Goal: Task Accomplishment & Management: Manage account settings

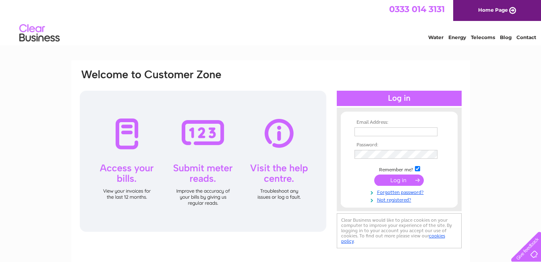
click at [359, 133] on input "text" at bounding box center [395, 131] width 83 height 9
type input "[EMAIL_ADDRESS][DOMAIN_NAME]"
click at [397, 177] on input "submit" at bounding box center [399, 179] width 50 height 11
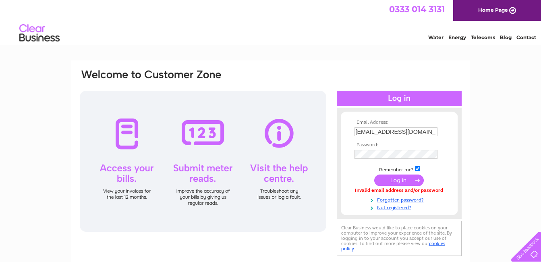
click at [407, 180] on input "submit" at bounding box center [399, 179] width 50 height 11
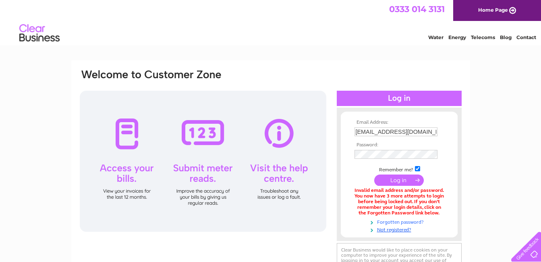
click at [405, 220] on link "Forgotten password?" at bounding box center [399, 221] width 91 height 8
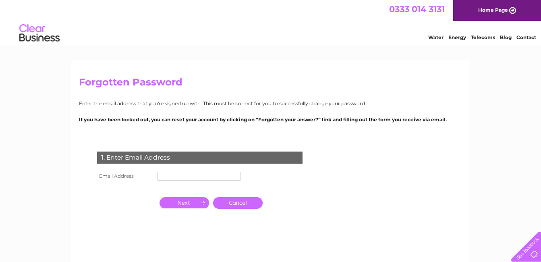
click at [169, 177] on input "text" at bounding box center [198, 176] width 83 height 9
type input "[EMAIL_ADDRESS][DOMAIN_NAME]"
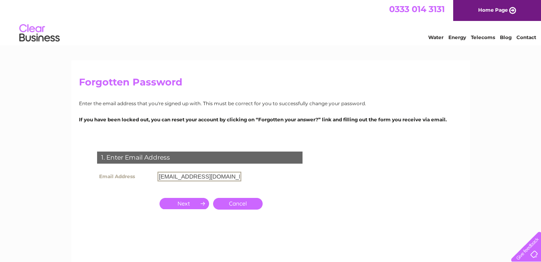
click at [186, 201] on input "button" at bounding box center [184, 203] width 50 height 11
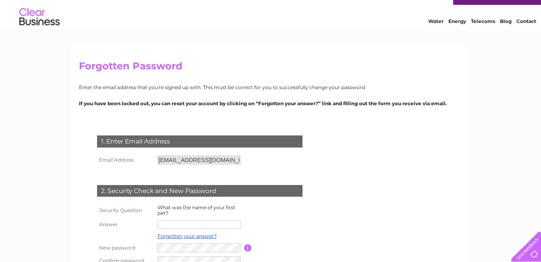
scroll to position [59, 0]
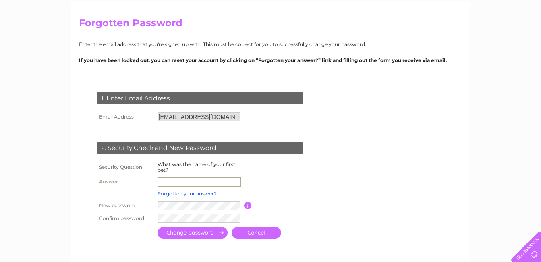
click at [172, 181] on input "text" at bounding box center [199, 182] width 84 height 10
type input "jercy"
click at [184, 232] on input "submit" at bounding box center [192, 233] width 70 height 12
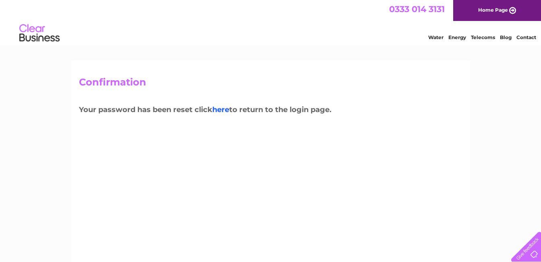
click at [222, 109] on link "here" at bounding box center [220, 109] width 17 height 9
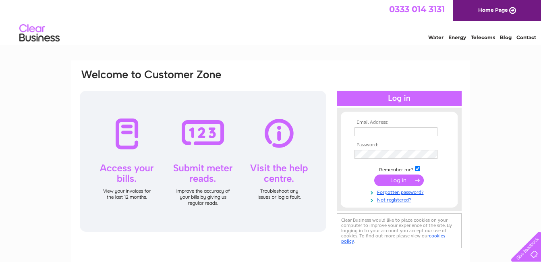
type input "capt_vali@yahoo.com"
click at [352, 182] on td at bounding box center [398, 179] width 93 height 15
click at [399, 180] on input "submit" at bounding box center [399, 179] width 50 height 11
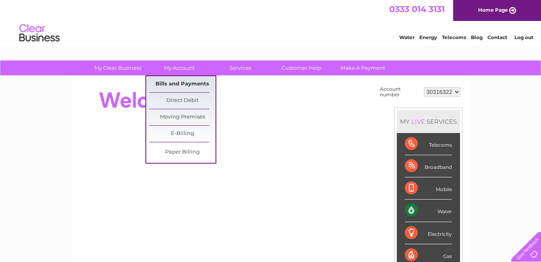
click at [183, 81] on link "Bills and Payments" at bounding box center [182, 84] width 66 height 16
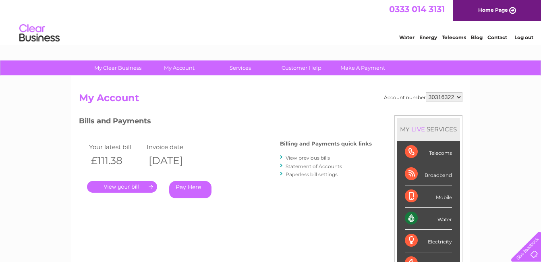
click at [192, 188] on link "Pay Here" at bounding box center [190, 189] width 42 height 17
click at [122, 184] on link "." at bounding box center [122, 187] width 70 height 12
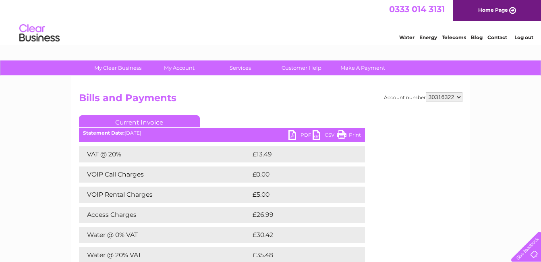
click at [302, 133] on link "PDF" at bounding box center [300, 136] width 24 height 12
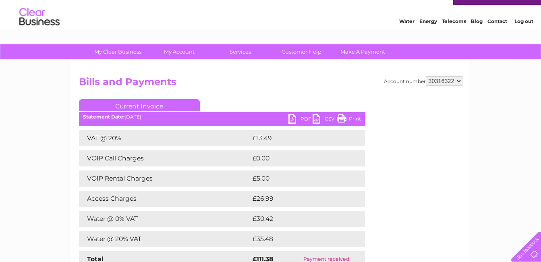
scroll to position [48, 0]
